Goal: Transaction & Acquisition: Purchase product/service

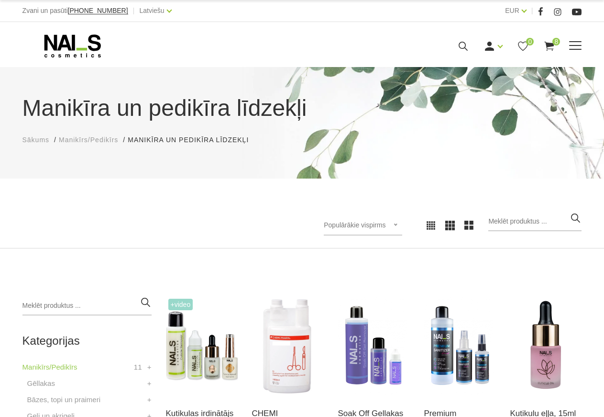
click at [549, 48] on use at bounding box center [550, 46] width 10 height 9
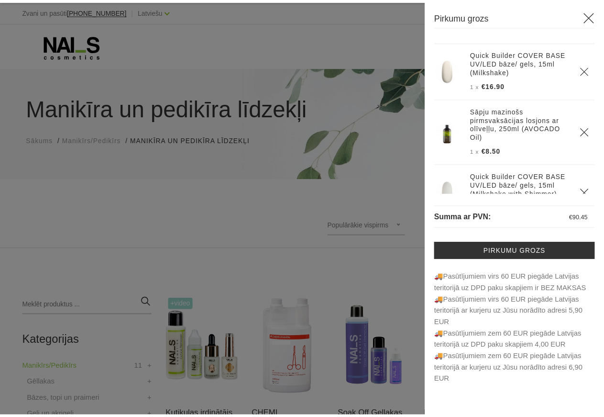
scroll to position [309, 0]
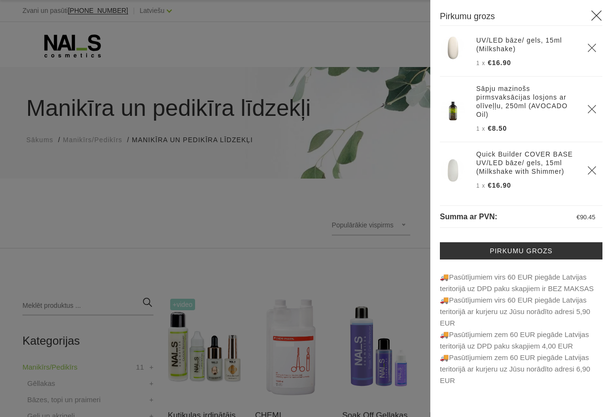
click at [592, 14] on icon at bounding box center [597, 16] width 12 height 12
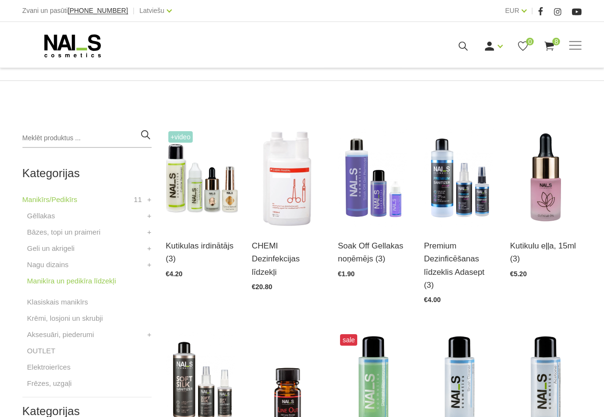
scroll to position [195, 0]
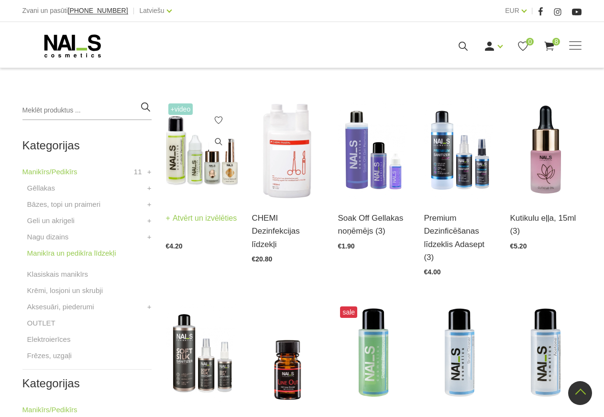
click at [190, 160] on img at bounding box center [202, 150] width 72 height 99
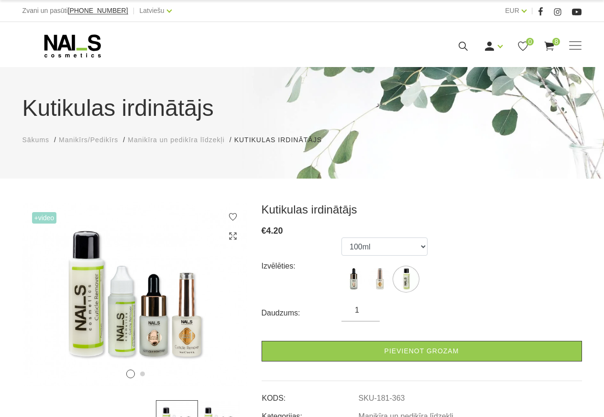
select select "365"
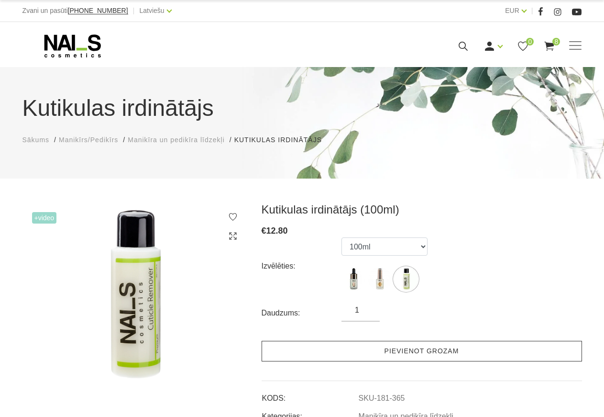
click at [397, 356] on link "Pievienot grozam" at bounding box center [422, 351] width 321 height 21
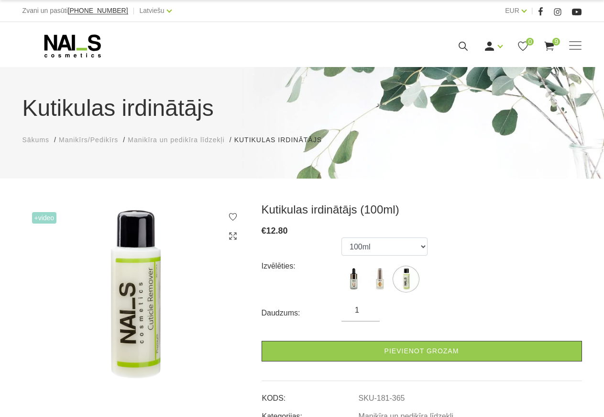
click at [81, 141] on span "Manikīrs/Pedikīrs" at bounding box center [88, 140] width 59 height 8
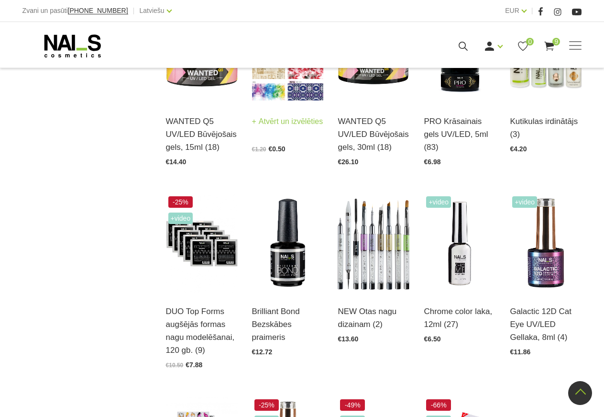
scroll to position [878, 0]
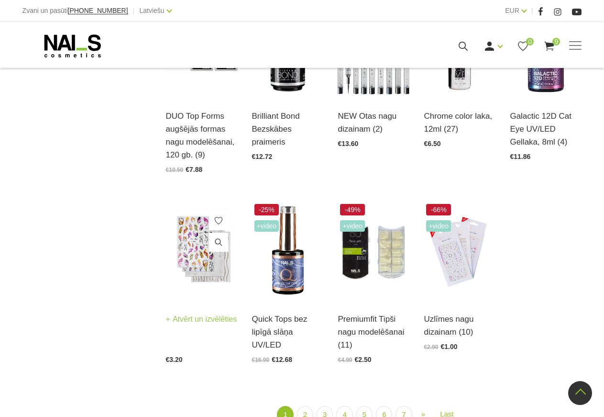
click at [202, 237] on img at bounding box center [202, 250] width 72 height 99
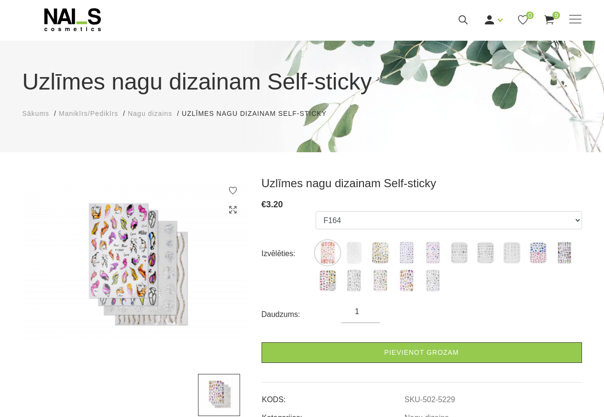
scroll to position [49, 0]
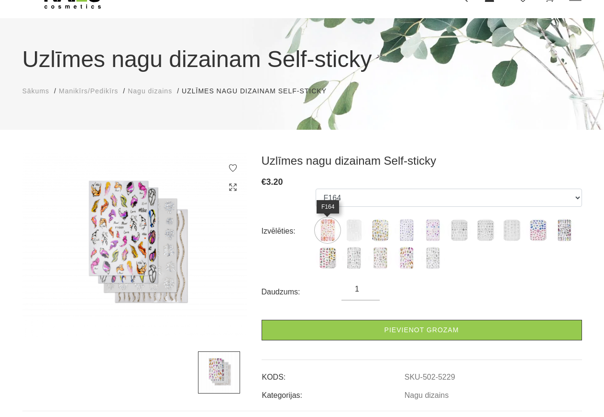
click at [334, 232] on img at bounding box center [328, 230] width 24 height 24
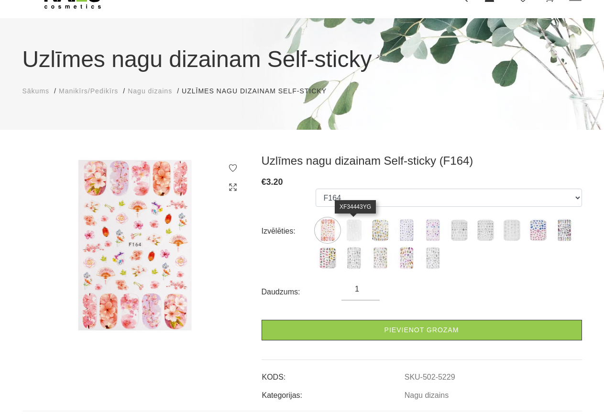
click at [361, 236] on img at bounding box center [354, 230] width 24 height 24
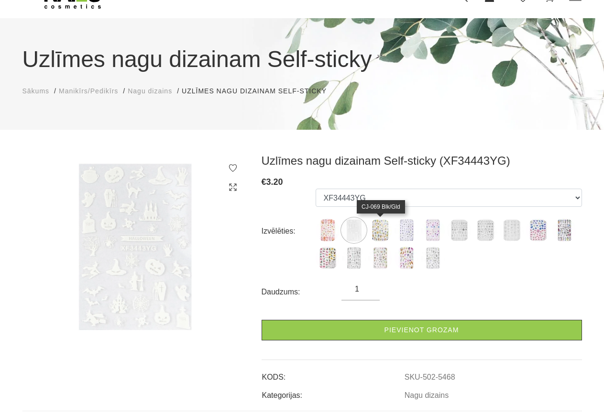
click at [379, 235] on img at bounding box center [380, 230] width 24 height 24
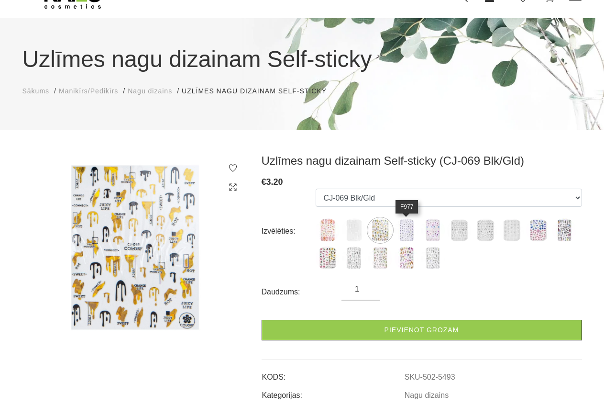
click at [411, 236] on img at bounding box center [407, 230] width 24 height 24
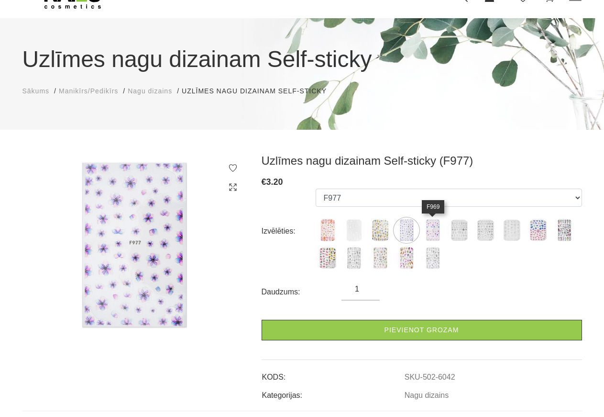
click at [430, 234] on img at bounding box center [433, 230] width 24 height 24
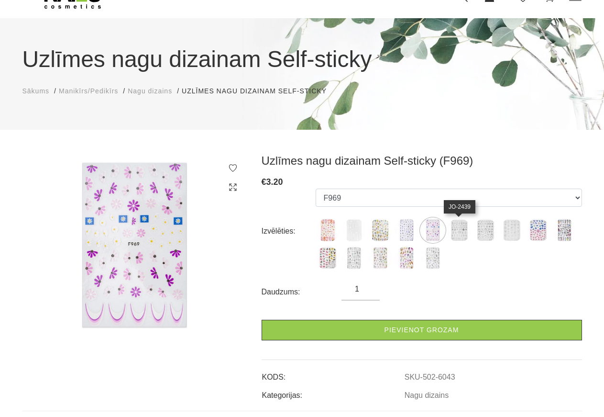
click at [459, 230] on img at bounding box center [459, 230] width 24 height 24
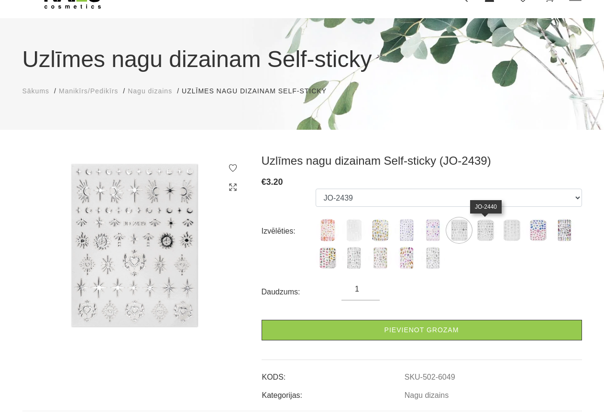
click at [483, 230] on img at bounding box center [486, 230] width 24 height 24
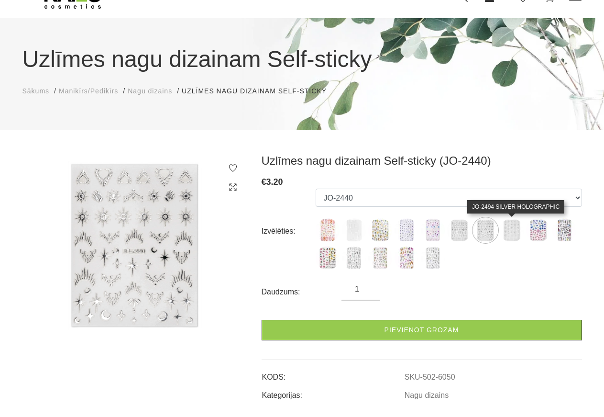
click at [510, 231] on img at bounding box center [512, 230] width 24 height 24
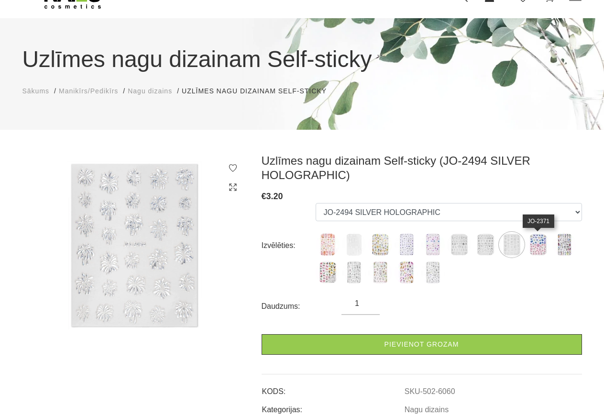
click at [539, 238] on img at bounding box center [538, 245] width 24 height 24
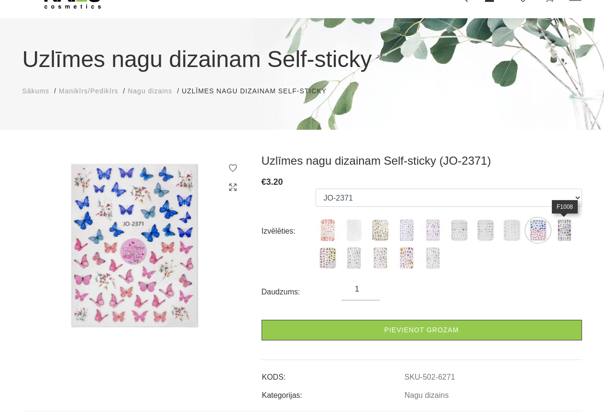
click at [565, 237] on img at bounding box center [565, 230] width 24 height 24
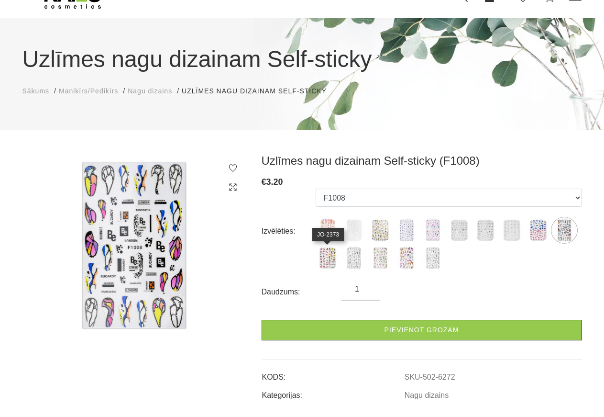
click at [333, 261] on img at bounding box center [328, 258] width 24 height 24
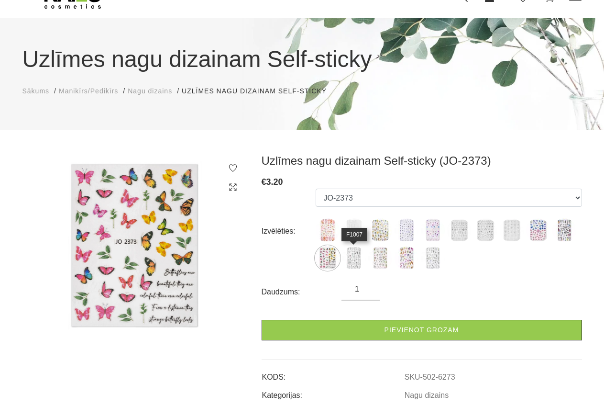
click at [350, 261] on img at bounding box center [354, 258] width 24 height 24
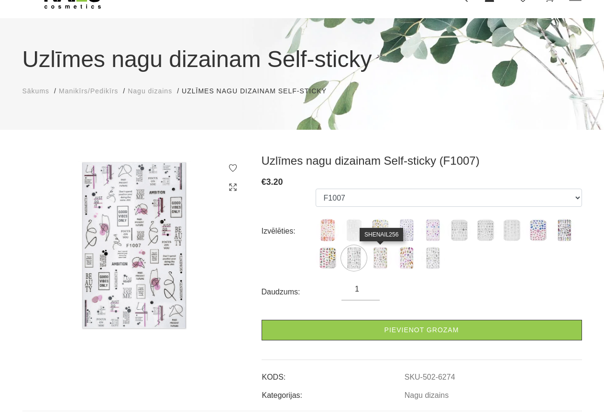
click at [386, 263] on img at bounding box center [380, 258] width 24 height 24
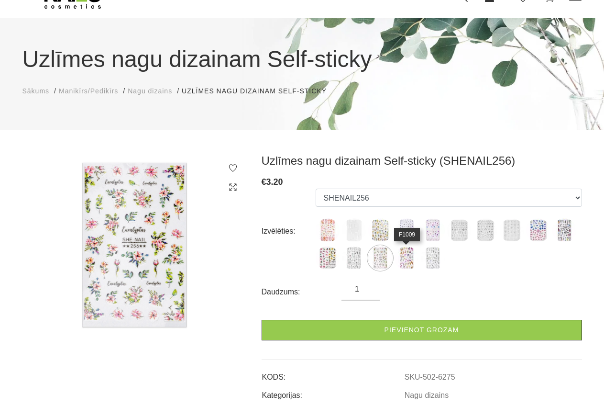
click at [405, 259] on img at bounding box center [407, 258] width 24 height 24
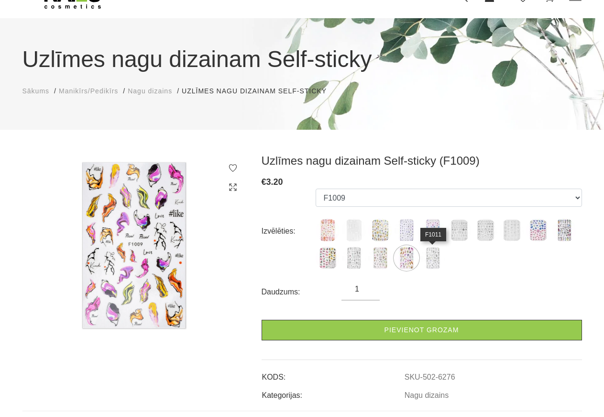
click at [424, 257] on img at bounding box center [433, 258] width 24 height 24
select select "6277"
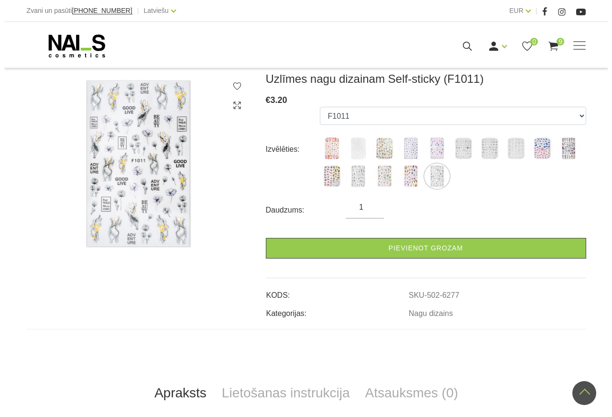
scroll to position [0, 0]
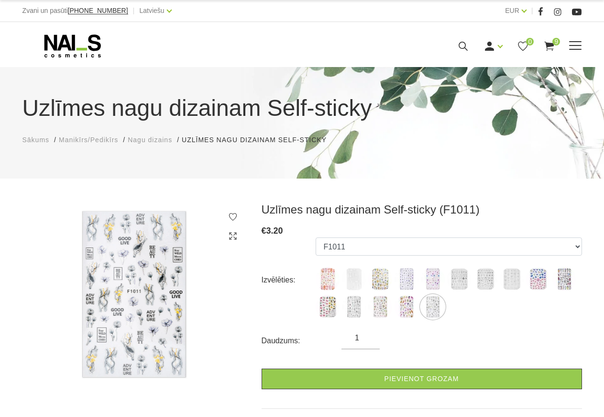
click at [549, 51] on use at bounding box center [550, 46] width 10 height 9
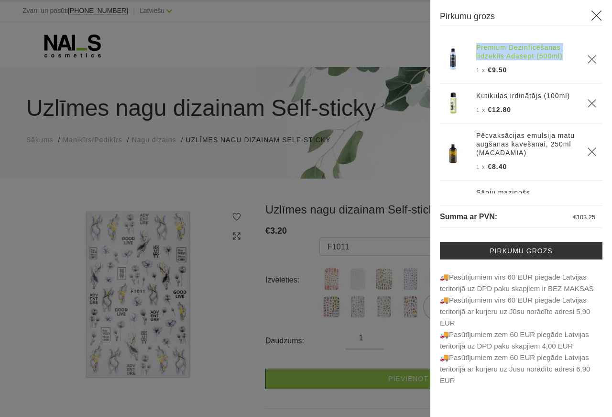
drag, startPoint x: 474, startPoint y: 47, endPoint x: 561, endPoint y: 52, distance: 86.7
copy link "Premium Dezinficēšanas līdzeklis Adasept (500ml)"
click at [588, 58] on icon "Delete" at bounding box center [593, 60] width 10 height 10
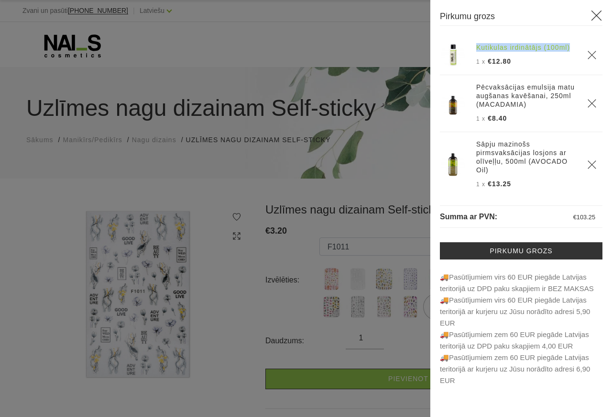
drag, startPoint x: 475, startPoint y: 51, endPoint x: 518, endPoint y: 56, distance: 43.9
copy link "Kutikulas irdinātājs (100ml)"
click at [588, 58] on icon "Delete" at bounding box center [593, 55] width 10 height 10
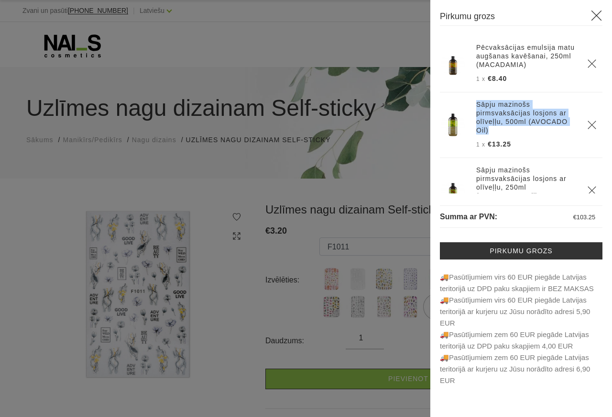
drag, startPoint x: 473, startPoint y: 104, endPoint x: 569, endPoint y: 128, distance: 99.0
click at [569, 128] on th "Sāpju mazinošs pirmsvaksācijas losjons ar olīveļļu, 500ml (AVOCADO Oil) 1 x €13…" at bounding box center [526, 125] width 111 height 66
copy link "Sāpju mazinošs pirmsvaksācijas losjons ar olīveļļu, 500ml (AVOCADO Oil)"
click at [588, 122] on icon "Delete" at bounding box center [593, 125] width 10 height 10
drag, startPoint x: 475, startPoint y: 103, endPoint x: 569, endPoint y: 131, distance: 98.1
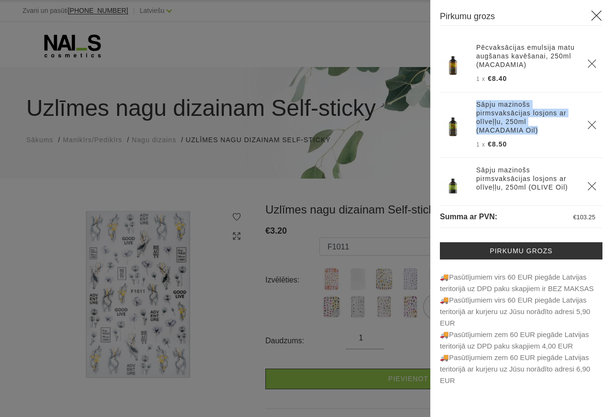
click at [569, 131] on th "Sāpju mazinošs pirmsvaksācijas losjons ar olīveļļu, 250ml (MACADAMIA Oil) 1 x €…" at bounding box center [526, 125] width 111 height 66
copy link "Sāpju mazinošs pirmsvaksācijas losjons ar olīveļļu, 250ml (MACADAMIA Oil)"
click at [588, 122] on icon "Delete" at bounding box center [593, 125] width 10 height 10
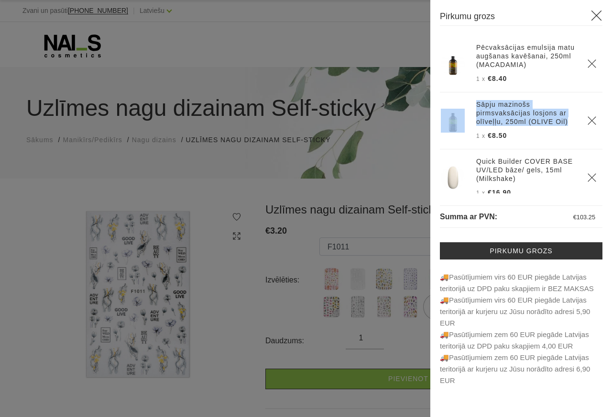
drag, startPoint x: 470, startPoint y: 103, endPoint x: 568, endPoint y: 122, distance: 100.3
click at [568, 122] on tr "Sāpju mazinošs pirmsvaksācijas losjons ar olīveļļu, 250ml (OLIVE Oil) 1 x €8.50" at bounding box center [521, 120] width 163 height 57
copy tr "Sāpju mazinošs pirmsvaksācijas losjons ar olīveļļu, 250ml (OLIVE Oil)"
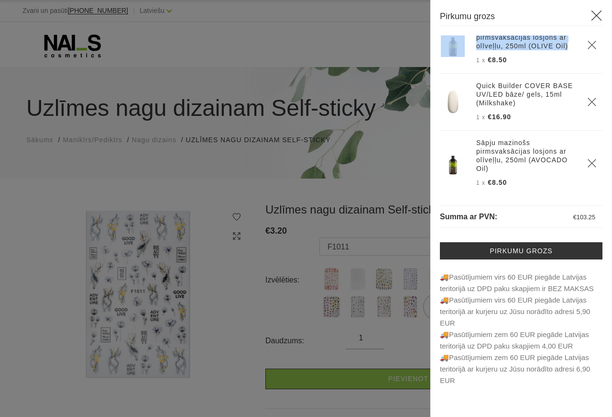
scroll to position [75, 0]
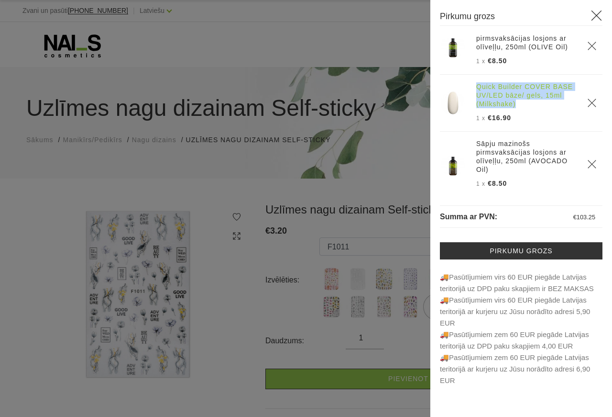
drag, startPoint x: 476, startPoint y: 85, endPoint x: 551, endPoint y: 103, distance: 76.8
copy link "Quick Builder COVER BASE UV/LED bāze/ gels, 15ml (Milkshake)"
click at [588, 101] on use "Delete" at bounding box center [592, 103] width 8 height 8
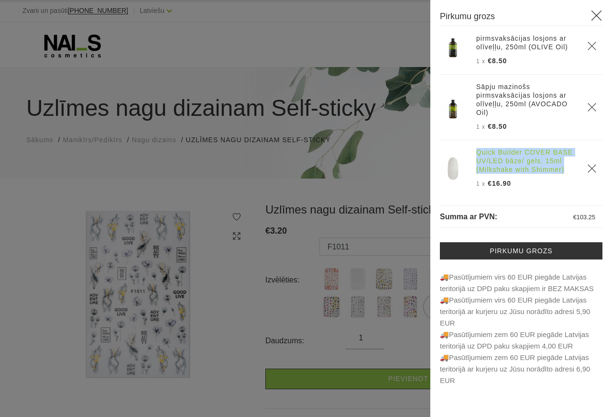
drag, startPoint x: 473, startPoint y: 152, endPoint x: 549, endPoint y: 161, distance: 76.7
click at [568, 166] on th "Quick Builder COVER BASE UV/LED bāze/ gels, 15ml (Milkshake with Shimmer) 1 x €…" at bounding box center [526, 168] width 111 height 57
copy link "Quick Builder COVER BASE UV/LED bāze/ gels, 15ml (Milkshake with Shimmer)"
click at [588, 165] on use "Delete" at bounding box center [592, 168] width 8 height 8
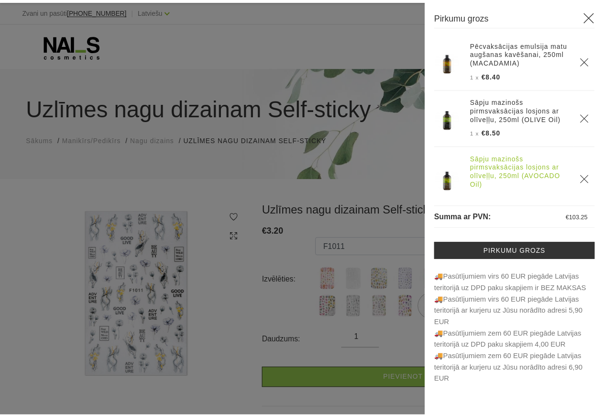
scroll to position [0, 0]
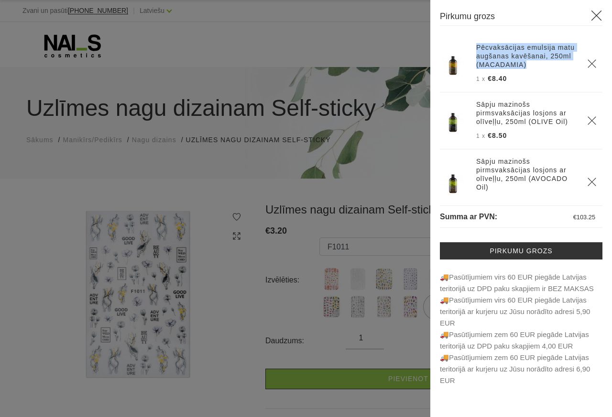
drag, startPoint x: 475, startPoint y: 48, endPoint x: 568, endPoint y: 63, distance: 94.4
click at [568, 63] on th "Pēcvaksācijas emulsija matu augšanas kavēšanai, 250ml (MACADAMIA) 1 x €8.40" at bounding box center [526, 63] width 111 height 57
copy link "Pēcvaksācijas emulsija matu augšanas kavēšanai, 250ml (MACADAMIA)"
click at [588, 59] on icon "Delete" at bounding box center [593, 64] width 10 height 10
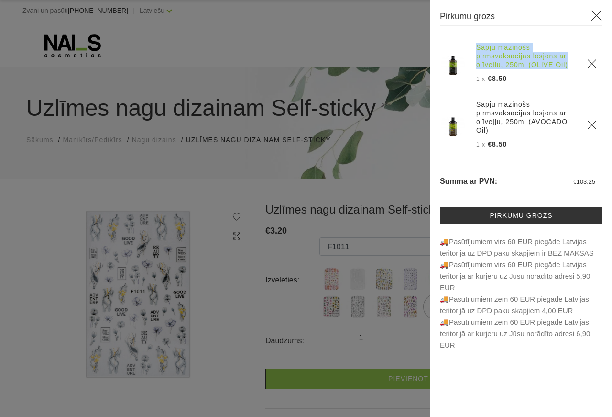
drag, startPoint x: 476, startPoint y: 49, endPoint x: 568, endPoint y: 65, distance: 93.6
drag, startPoint x: 505, startPoint y: 59, endPoint x: 511, endPoint y: 59, distance: 5.8
copy link "Sāpju mazinošs pirmsvaksācijas losjons ar olīveļļu, 250ml (OLIVE Oil)"
click at [589, 63] on icon "Delete" at bounding box center [593, 64] width 10 height 10
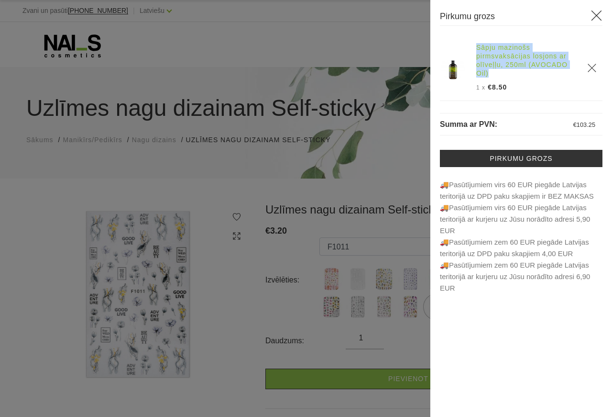
drag, startPoint x: 475, startPoint y: 47, endPoint x: 567, endPoint y: 71, distance: 95.4
copy link "Sāpju mazinošs pirmsvaksācijas losjons ar olīveļļu, 250ml (AVOCADO Oil)"
click at [592, 67] on icon "Delete" at bounding box center [593, 68] width 10 height 10
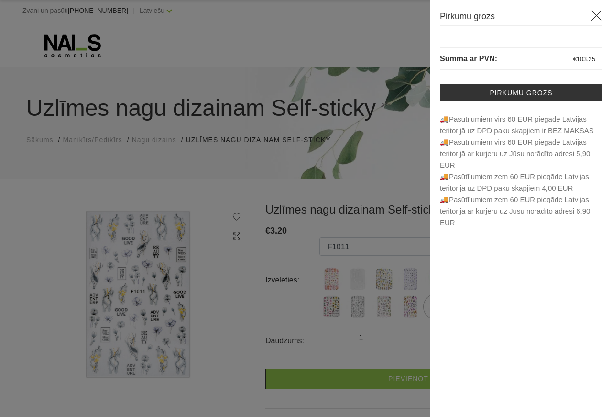
click at [597, 16] on use at bounding box center [597, 16] width 11 height 11
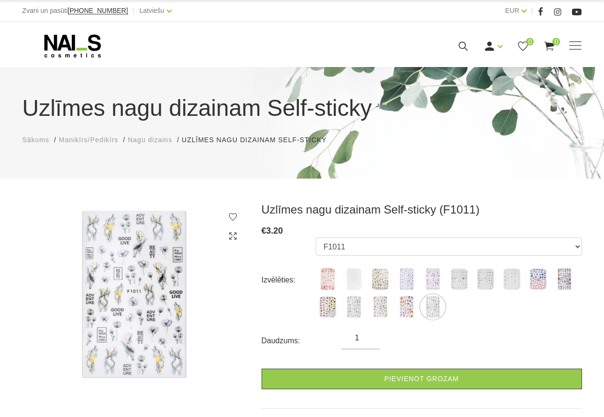
click at [80, 144] on span "Manikīrs/Pedikīrs" at bounding box center [88, 140] width 59 height 8
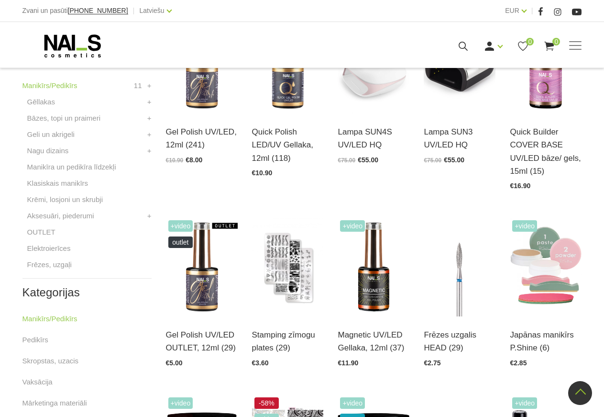
scroll to position [439, 0]
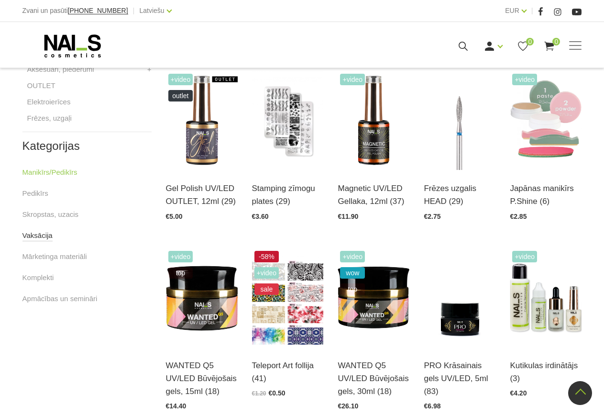
click at [44, 237] on link "Vaksācija" at bounding box center [37, 235] width 30 height 11
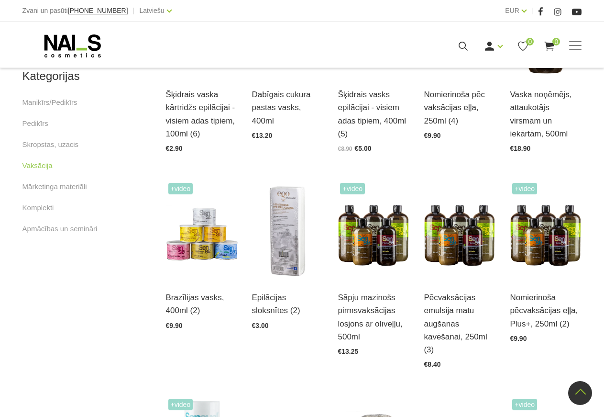
scroll to position [342, 0]
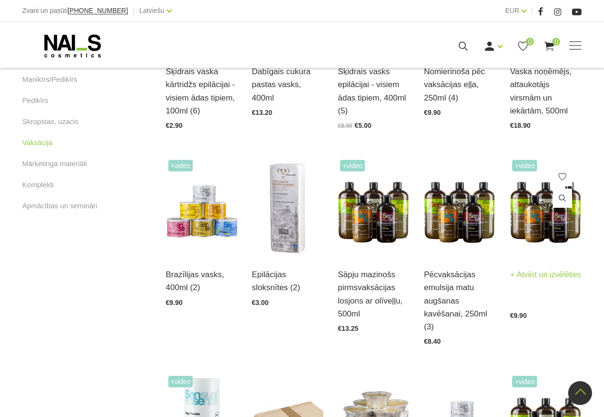
click at [539, 222] on img at bounding box center [546, 206] width 72 height 99
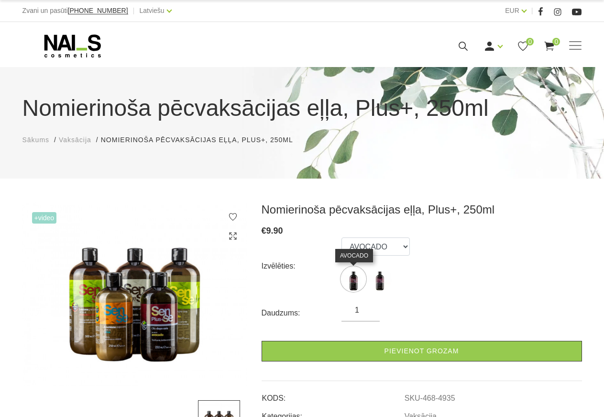
click at [351, 280] on img at bounding box center [354, 279] width 24 height 24
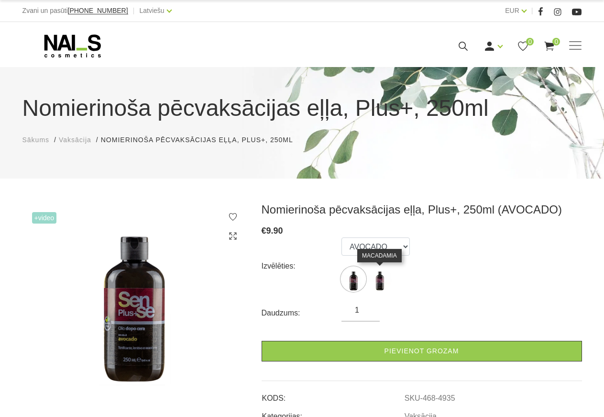
click at [383, 285] on img at bounding box center [380, 279] width 24 height 24
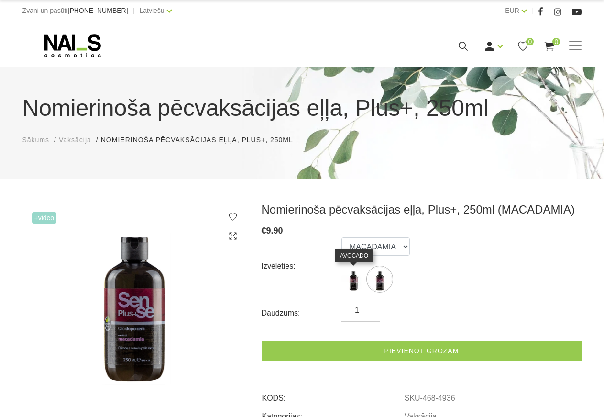
click at [356, 284] on img at bounding box center [354, 279] width 24 height 24
select select "4935"
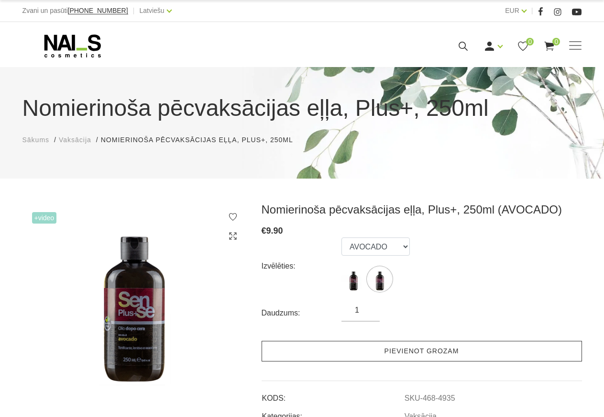
click at [411, 355] on link "Pievienot grozam" at bounding box center [422, 351] width 321 height 21
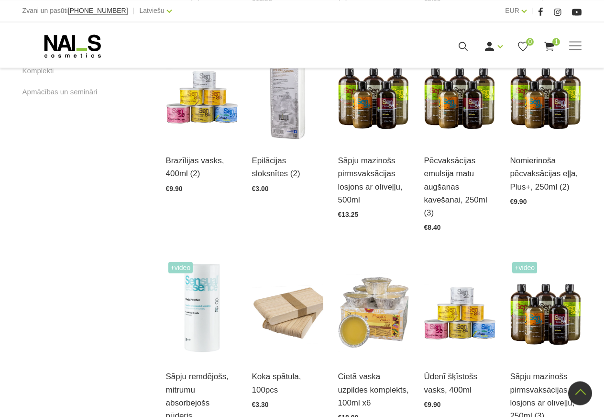
scroll to position [505, 0]
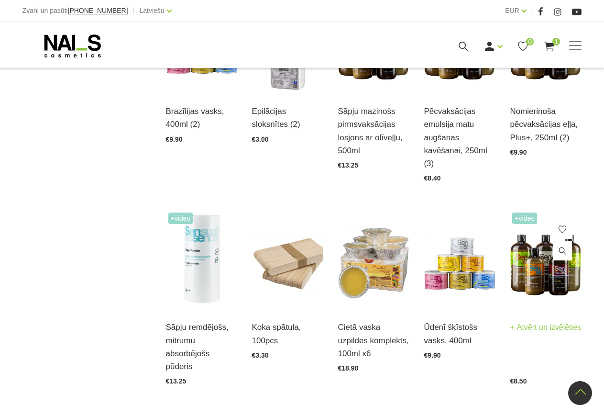
click at [538, 291] on img at bounding box center [546, 259] width 72 height 99
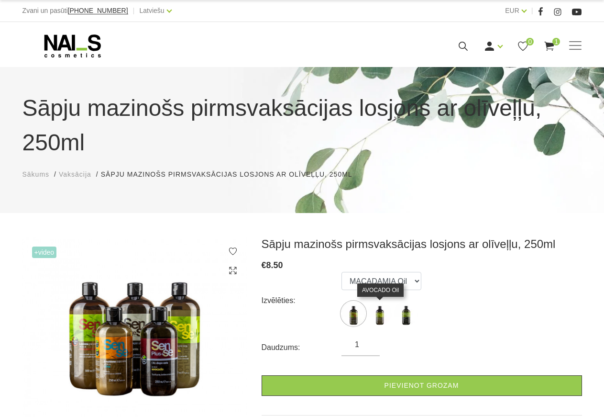
click at [379, 318] on img at bounding box center [380, 313] width 24 height 24
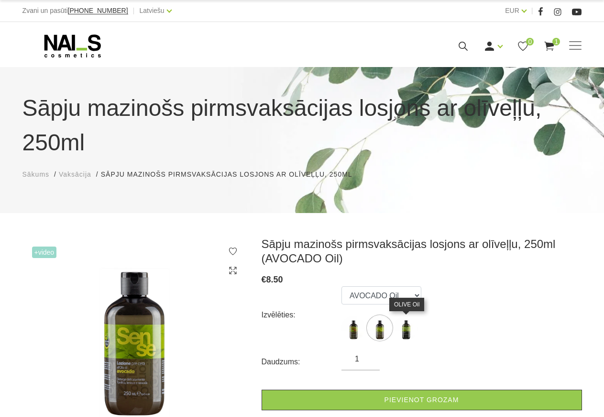
click at [407, 323] on img at bounding box center [406, 328] width 24 height 24
select select "4913"
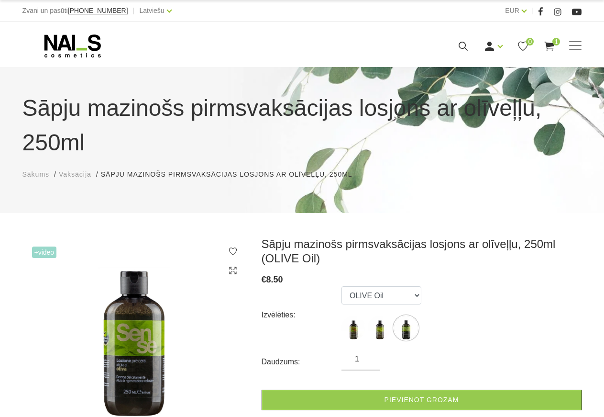
click at [67, 171] on span "Vaksācija" at bounding box center [75, 174] width 33 height 8
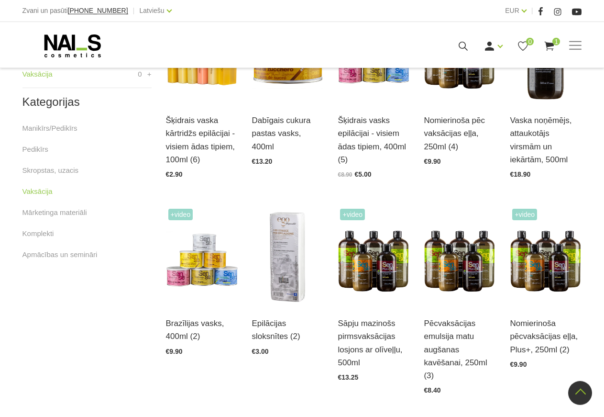
scroll to position [244, 0]
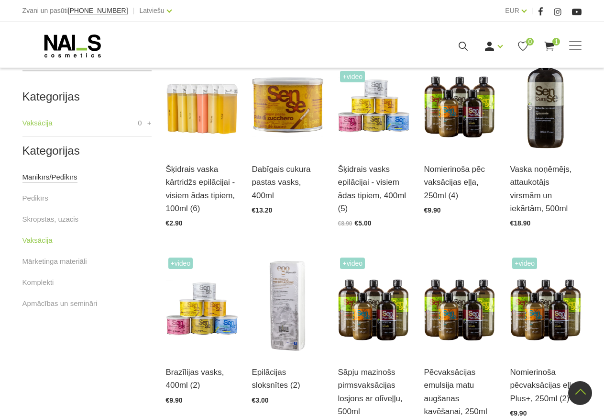
click at [44, 176] on link "Manikīrs/Pedikīrs" at bounding box center [49, 176] width 55 height 11
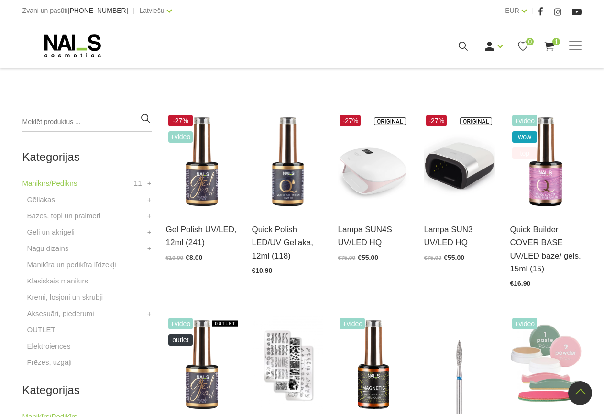
scroll to position [244, 0]
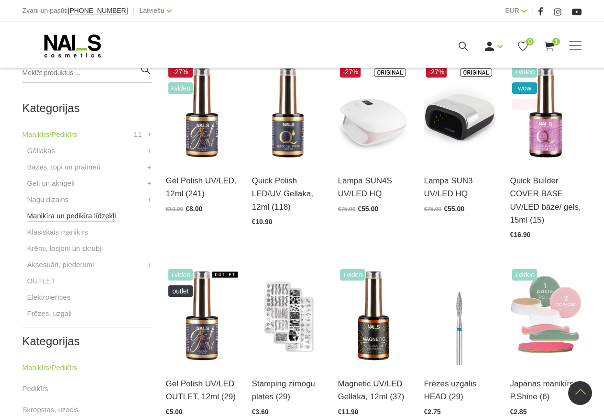
click at [68, 213] on link "Manikīra un pedikīra līdzekļi" at bounding box center [71, 215] width 89 height 11
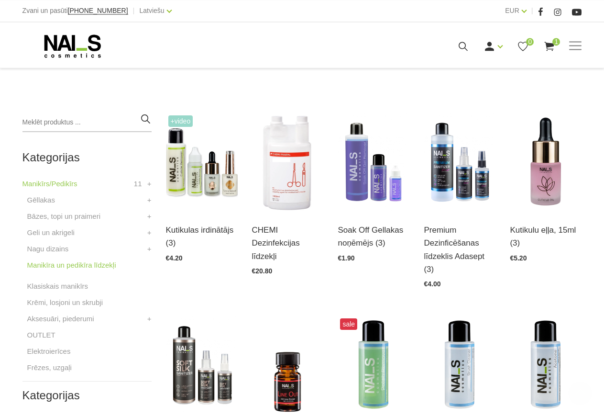
scroll to position [195, 0]
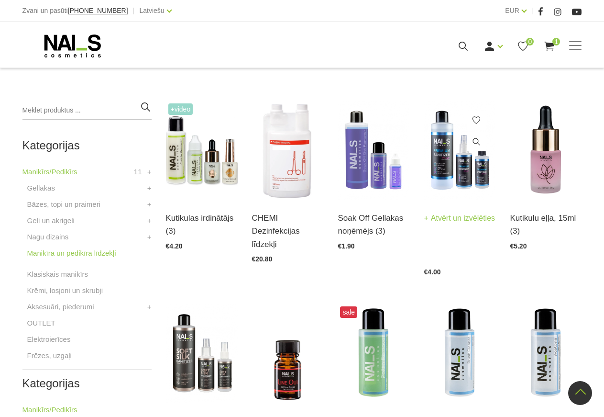
click at [459, 152] on img at bounding box center [460, 150] width 72 height 99
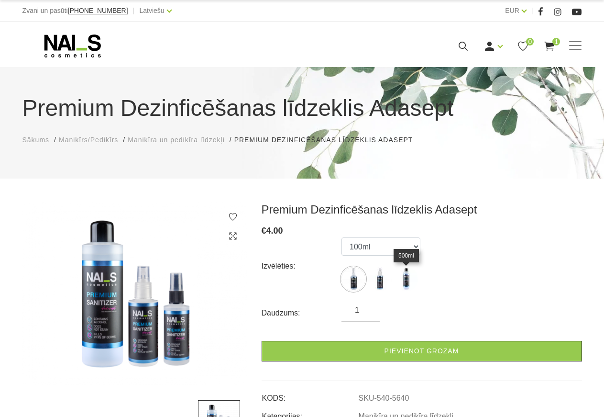
click at [411, 285] on img at bounding box center [406, 279] width 24 height 24
select select "5583"
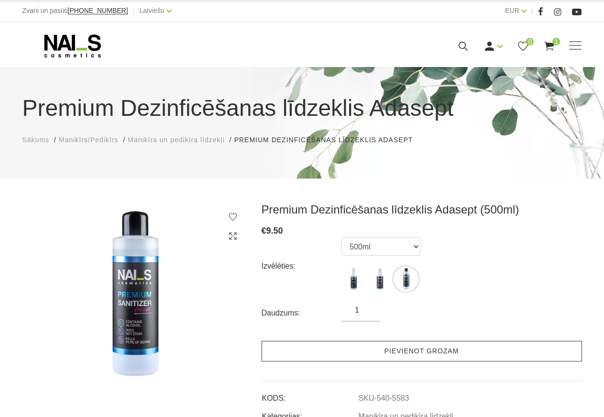
click at [405, 349] on link "Pievienot grozam" at bounding box center [422, 351] width 321 height 21
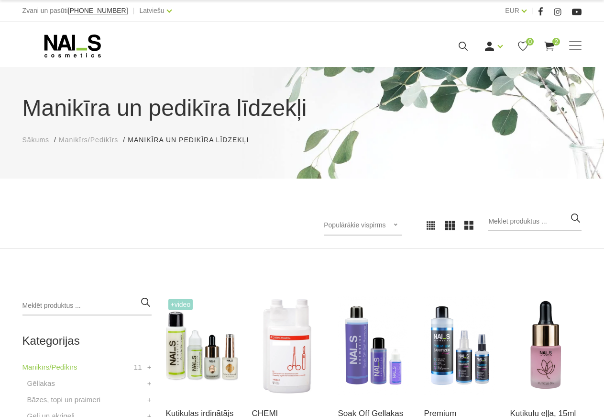
scroll to position [195, 0]
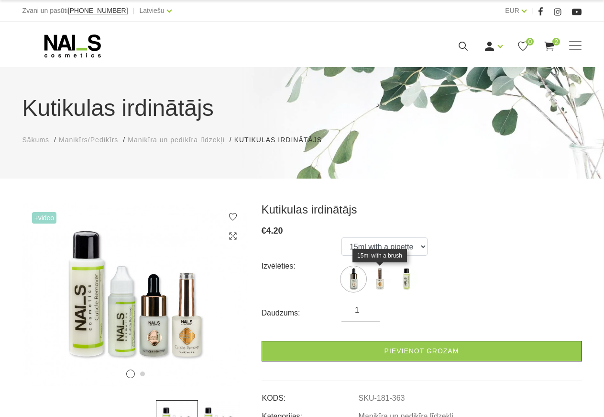
click at [378, 288] on img at bounding box center [380, 279] width 24 height 24
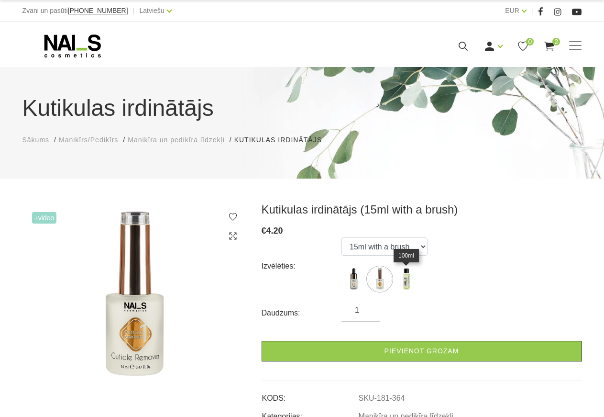
click at [401, 281] on img at bounding box center [406, 279] width 24 height 24
select select "365"
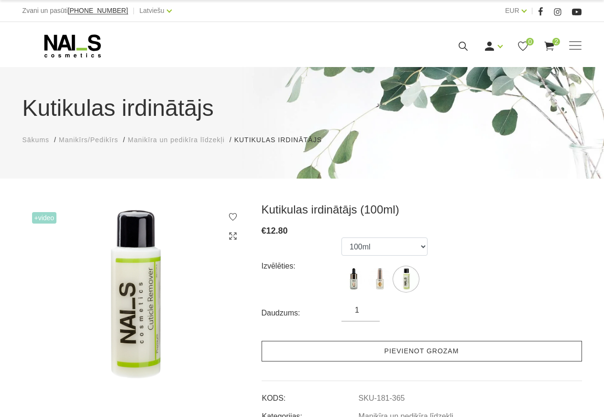
click at [367, 343] on link "Pievienot grozam" at bounding box center [422, 351] width 321 height 21
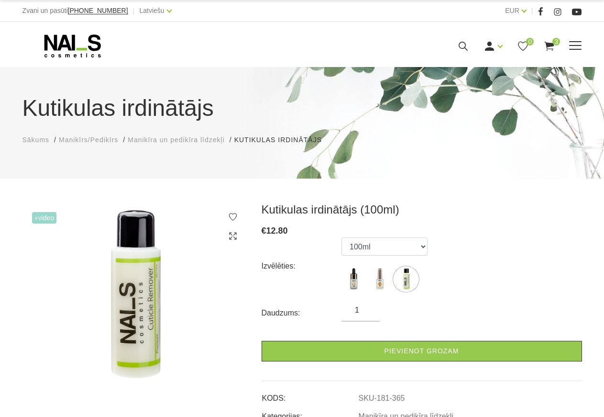
click at [546, 47] on icon at bounding box center [550, 46] width 12 height 12
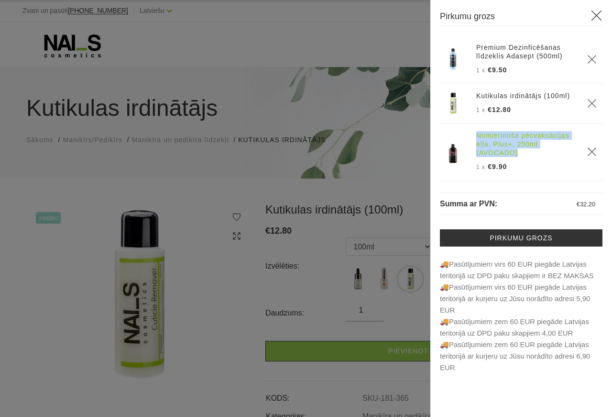
drag, startPoint x: 475, startPoint y: 135, endPoint x: 569, endPoint y: 150, distance: 95.3
copy link "Nomierinoša pēcvaksācijas eļļa, Plus+, 250ml (AVOCADO)"
click at [589, 149] on icon "Delete" at bounding box center [593, 152] width 10 height 10
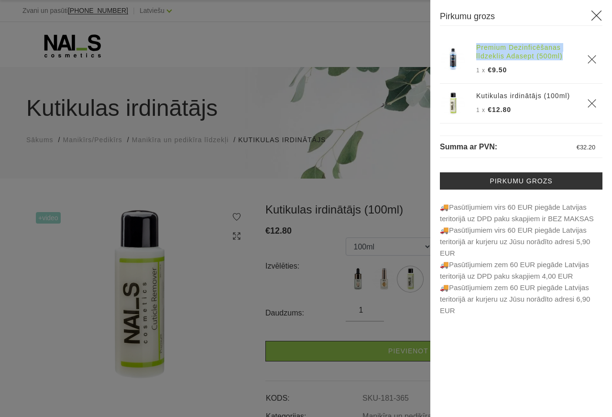
drag, startPoint x: 474, startPoint y: 48, endPoint x: 553, endPoint y: 56, distance: 79.4
copy link "Premium Dezinficēšanas līdzeklis Adasept (500ml)"
click at [591, 58] on icon "Delete" at bounding box center [593, 60] width 10 height 10
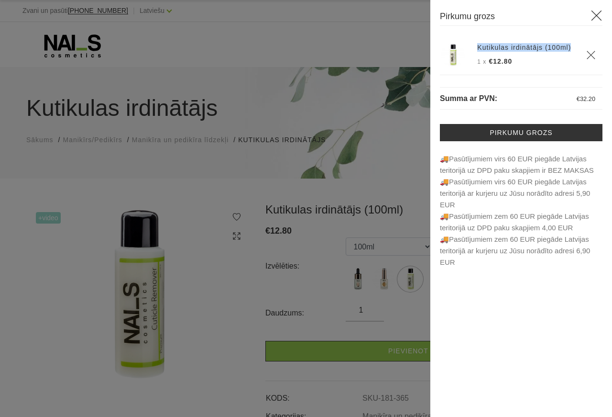
drag, startPoint x: 476, startPoint y: 47, endPoint x: 576, endPoint y: 53, distance: 100.6
click at [576, 53] on th "Kutikulas irdinātājs (100ml) 1 x €12.80" at bounding box center [526, 55] width 109 height 40
copy link "Kutikulas irdinātājs (100ml)"
